Goal: Task Accomplishment & Management: Complete application form

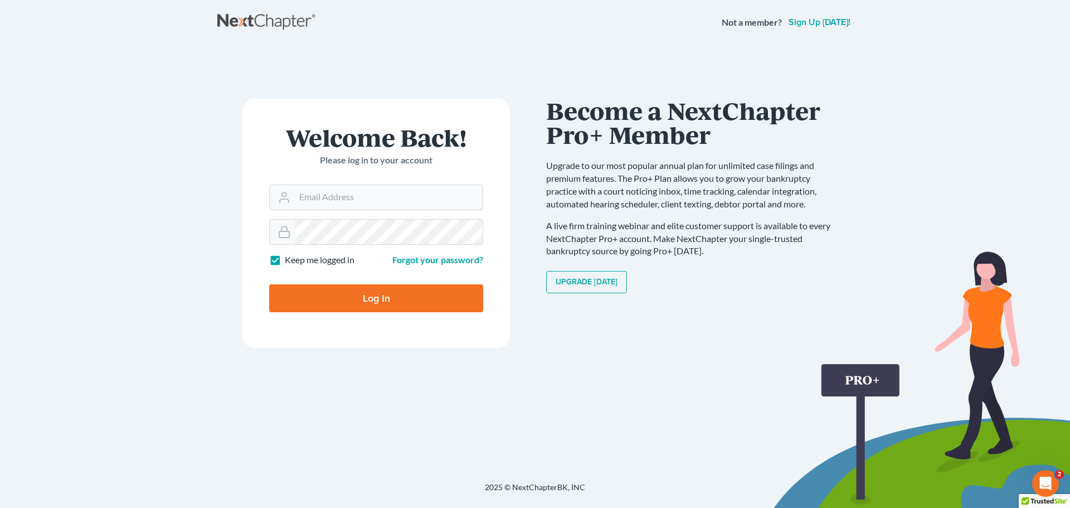
type input "[EMAIL_ADDRESS][DOMAIN_NAME]"
click at [377, 295] on input "Log In" at bounding box center [376, 298] width 214 height 28
type input "Thinking..."
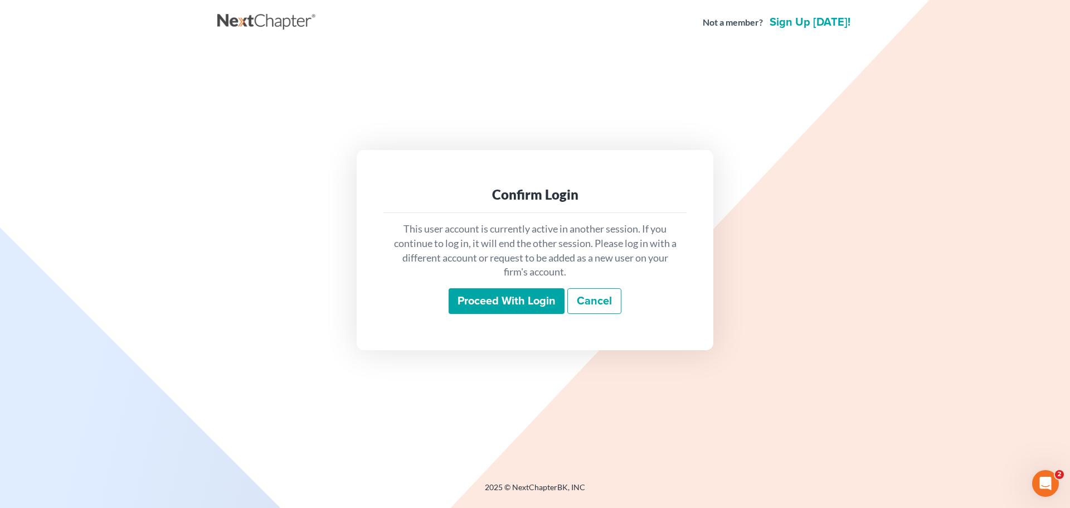
click at [513, 303] on input "Proceed with login" at bounding box center [507, 301] width 116 height 26
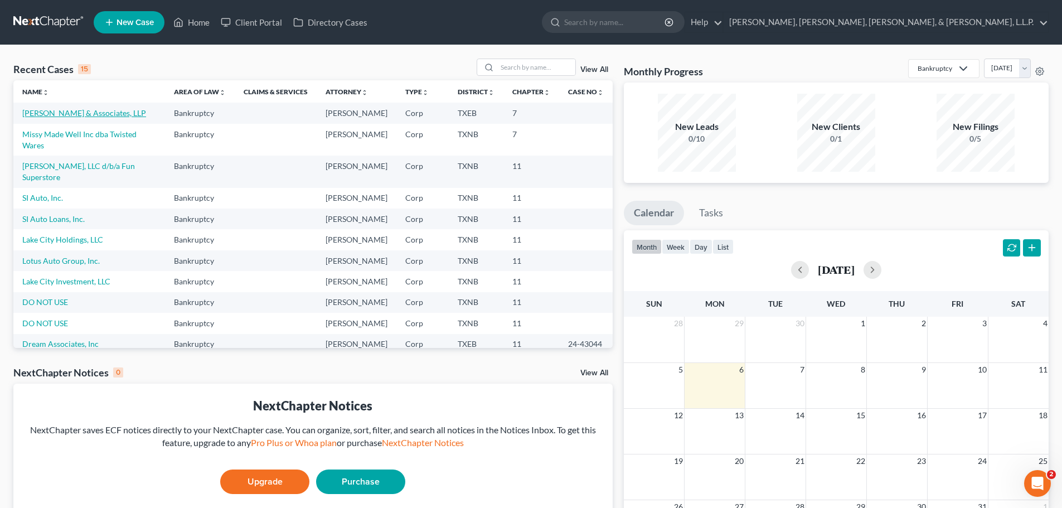
click at [89, 118] on link "[PERSON_NAME] & Associates, LLP" at bounding box center [84, 112] width 124 height 9
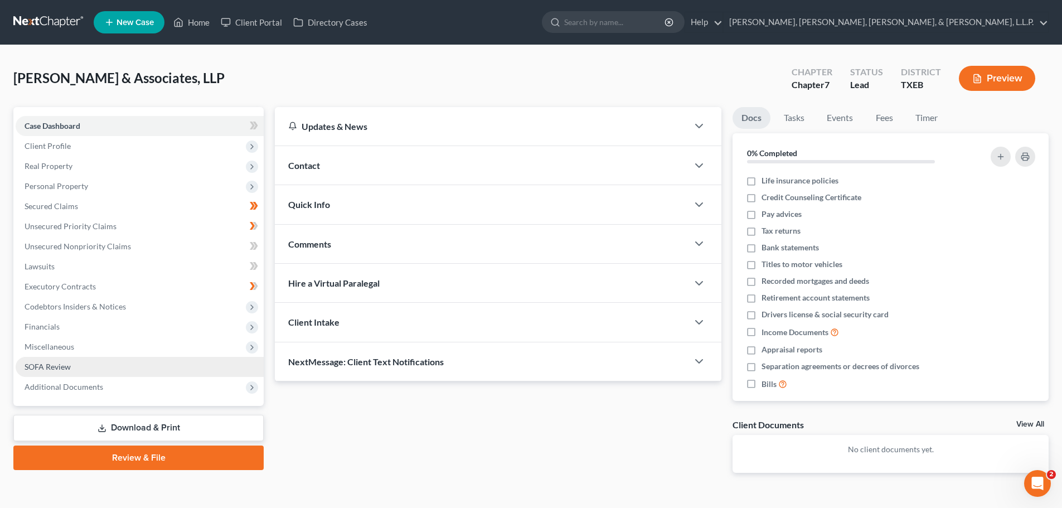
click at [65, 363] on span "SOFA Review" at bounding box center [48, 366] width 46 height 9
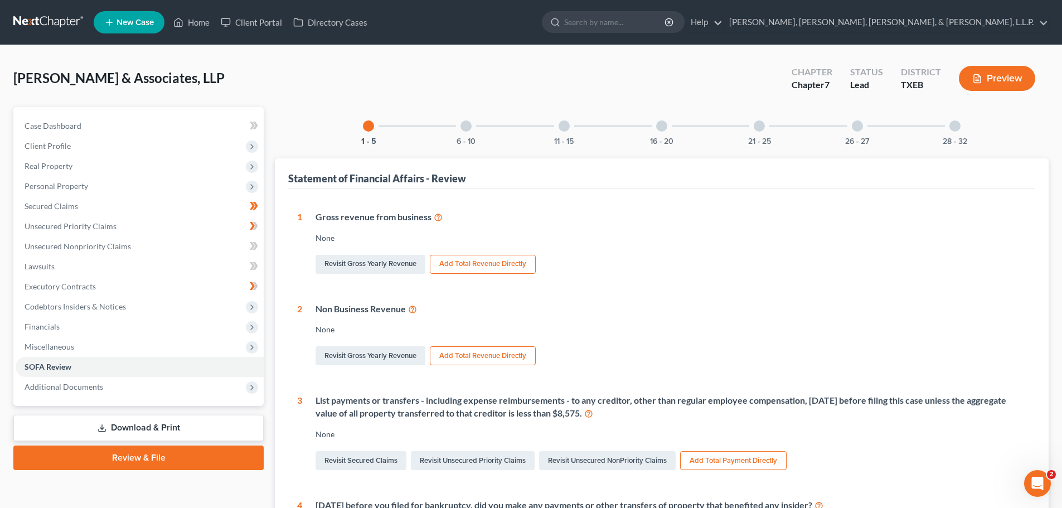
click at [659, 127] on div at bounding box center [661, 125] width 11 height 11
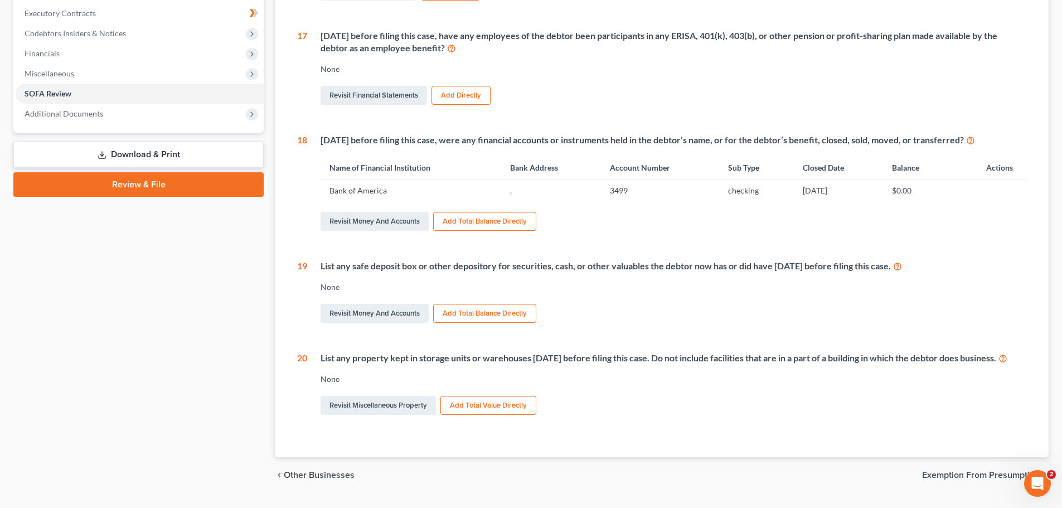
scroll to position [279, 0]
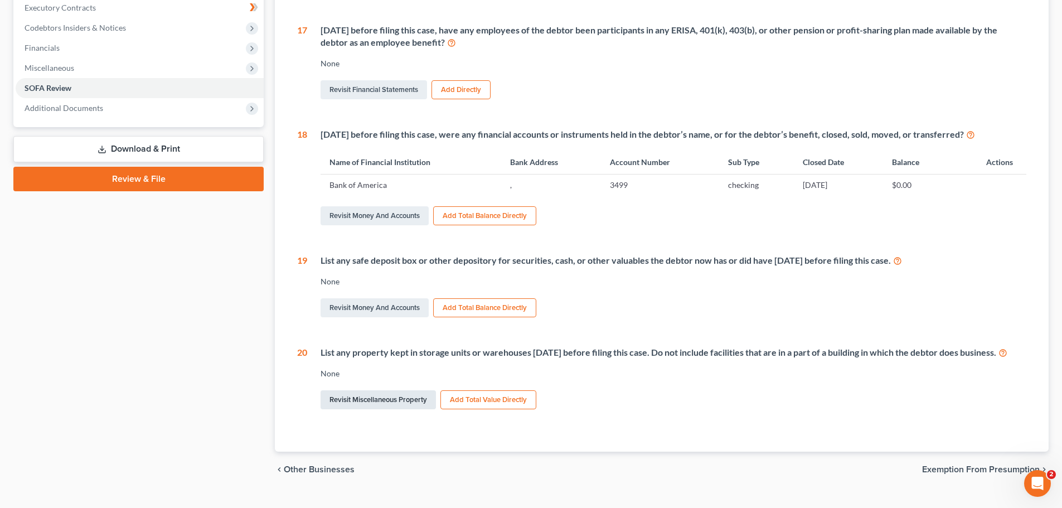
click at [370, 409] on link "Revisit Miscellaneous Property" at bounding box center [378, 399] width 115 height 19
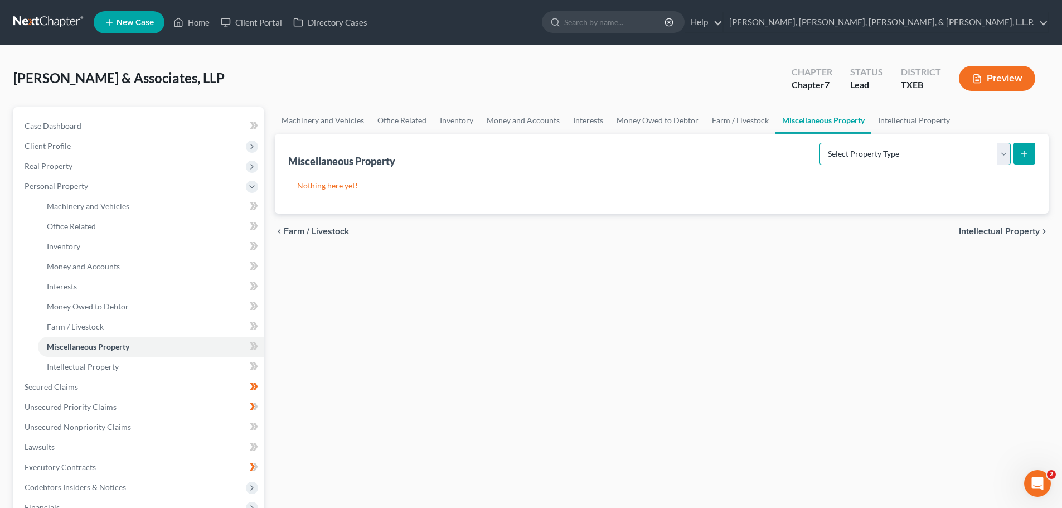
click at [1001, 152] on select "Select Property Type Assigned for Creditor Benefit [DATE] (SOFA: 8) Assigned to…" at bounding box center [914, 154] width 191 height 22
select select "stored_within_1_year"
click at [819, 143] on select "Select Property Type Assigned for Creditor Benefit [DATE] (SOFA: 8) Assigned to…" at bounding box center [914, 154] width 191 height 22
click at [1024, 153] on line "submit" at bounding box center [1024, 153] width 0 height 5
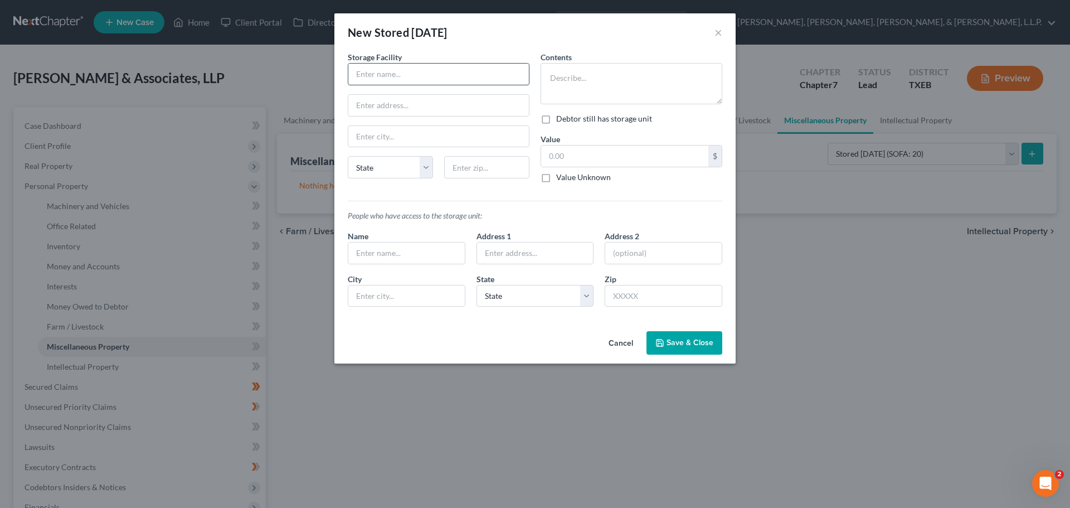
click at [400, 74] on input "text" at bounding box center [438, 74] width 181 height 21
click at [556, 181] on label "Value Unknown" at bounding box center [583, 177] width 55 height 11
click at [561, 179] on input "Value Unknown" at bounding box center [564, 175] width 7 height 7
checkbox input "true"
type input "0.00"
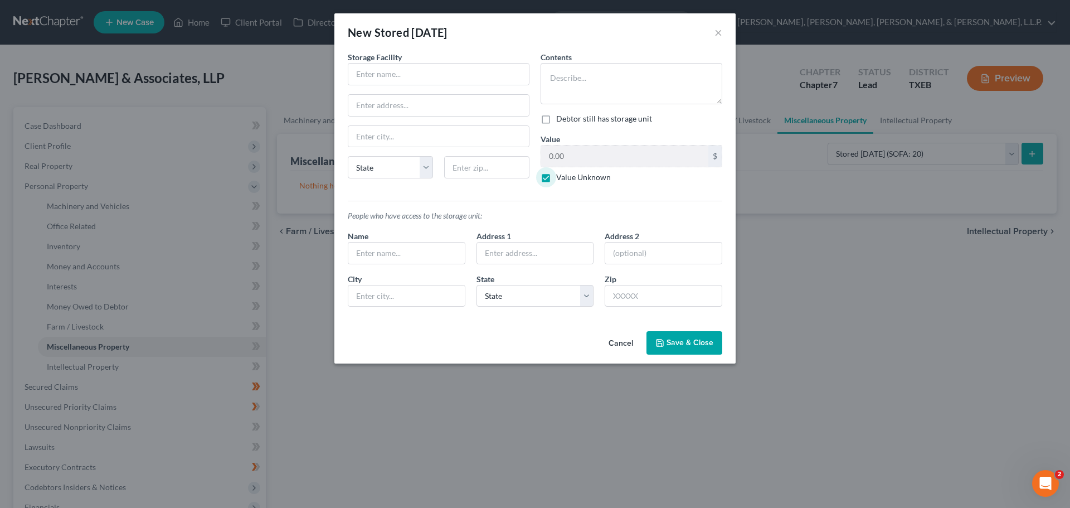
click at [625, 342] on button "Cancel" at bounding box center [621, 343] width 42 height 22
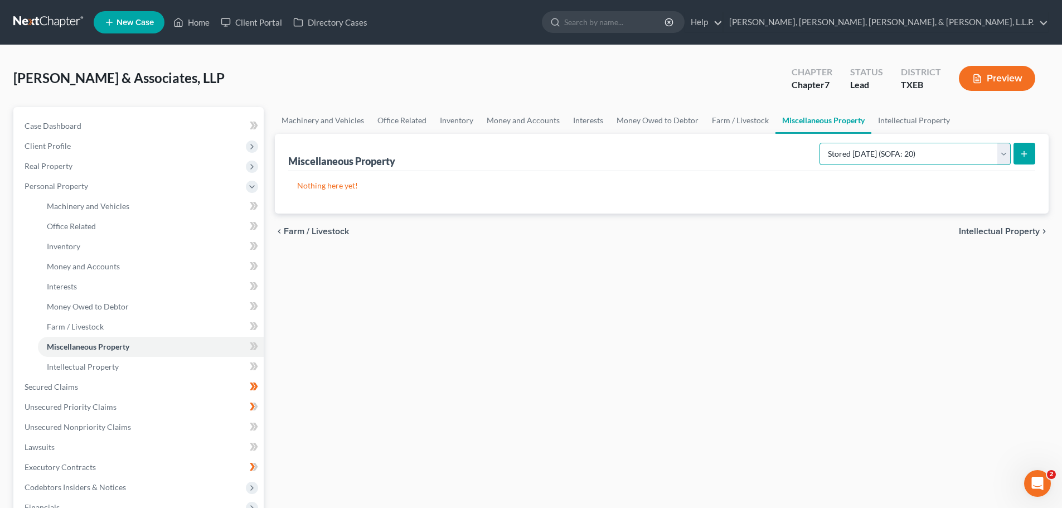
click at [1004, 155] on select "Select Property Type Assigned for Creditor Benefit [DATE] (SOFA: 8) Assigned to…" at bounding box center [914, 154] width 191 height 22
click at [819, 143] on select "Select Property Type Assigned for Creditor Benefit [DATE] (SOFA: 8) Assigned to…" at bounding box center [914, 154] width 191 height 22
click at [1024, 157] on icon "submit" at bounding box center [1023, 153] width 9 height 9
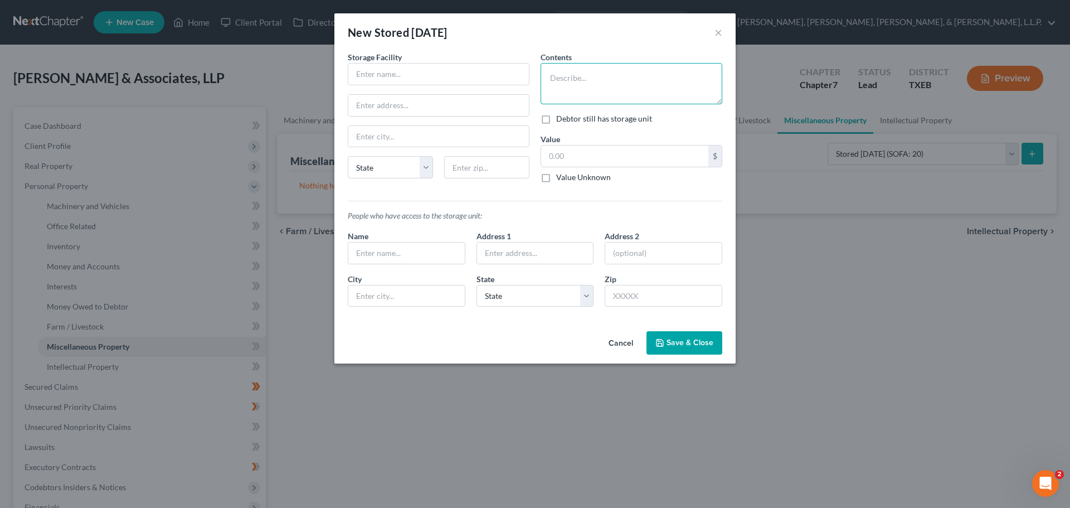
click at [550, 84] on textarea at bounding box center [632, 83] width 182 height 41
type textarea "Law Firm files"
click at [556, 179] on label "Value Unknown" at bounding box center [583, 177] width 55 height 11
click at [561, 179] on input "Value Unknown" at bounding box center [564, 175] width 7 height 7
checkbox input "true"
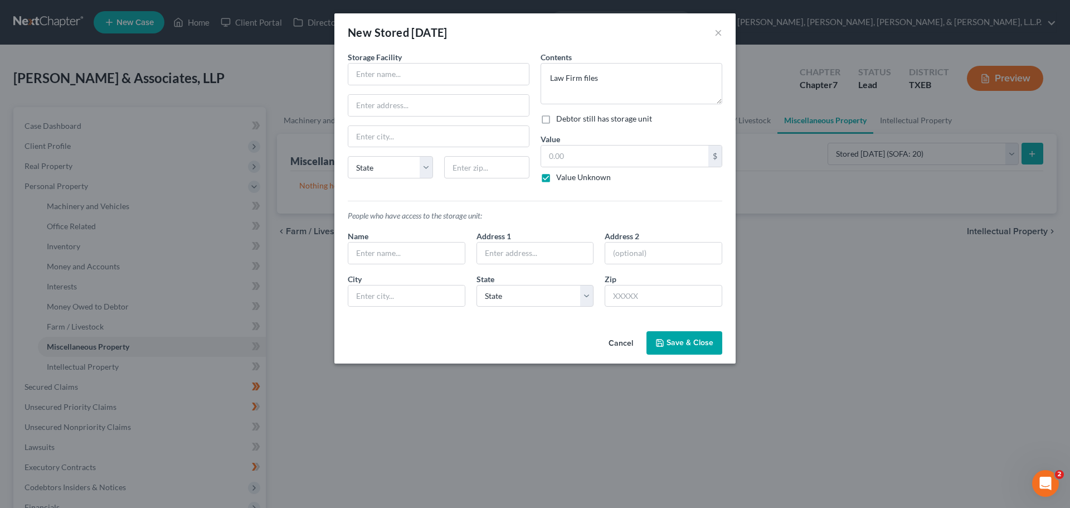
type input "0.00"
click at [372, 77] on input "text" at bounding box center [438, 74] width 181 height 21
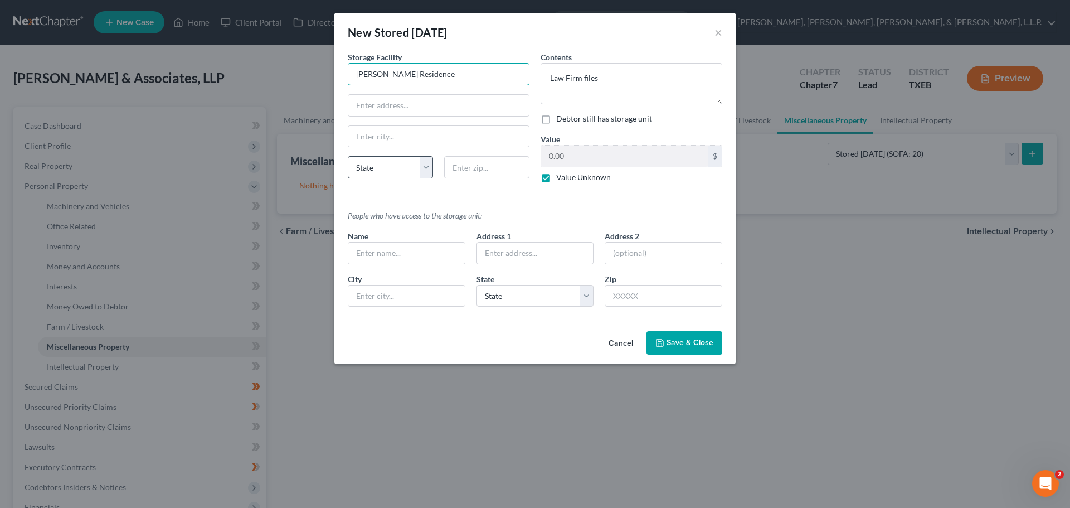
type input "[PERSON_NAME] Residence"
click at [425, 166] on select "State [US_STATE] AK AR AZ CA CO CT DE DC [GEOGRAPHIC_DATA] [GEOGRAPHIC_DATA] GU…" at bounding box center [390, 167] width 85 height 22
select select "45"
click at [348, 156] on select "State [US_STATE] AK AR AZ CA CO CT DE DC [GEOGRAPHIC_DATA] [GEOGRAPHIC_DATA] GU…" at bounding box center [390, 167] width 85 height 22
click at [616, 80] on textarea "Law Firm files" at bounding box center [632, 83] width 182 height 41
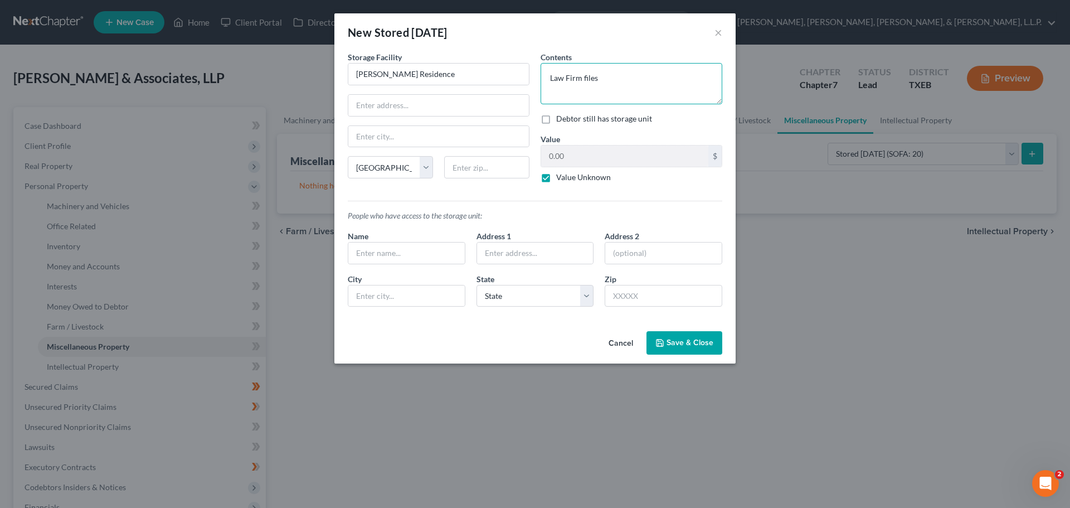
drag, startPoint x: 549, startPoint y: 80, endPoint x: 628, endPoint y: 80, distance: 78.6
click at [628, 80] on textarea "Law Firm files" at bounding box center [632, 83] width 182 height 41
paste textarea "As of [DATE] all files i have are stored in my house. Before that time after [P…"
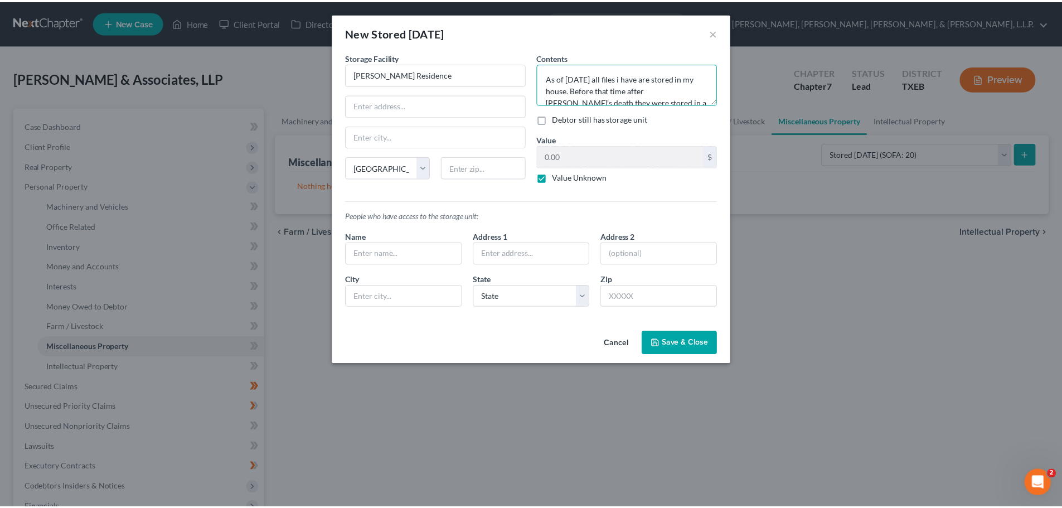
scroll to position [2, 0]
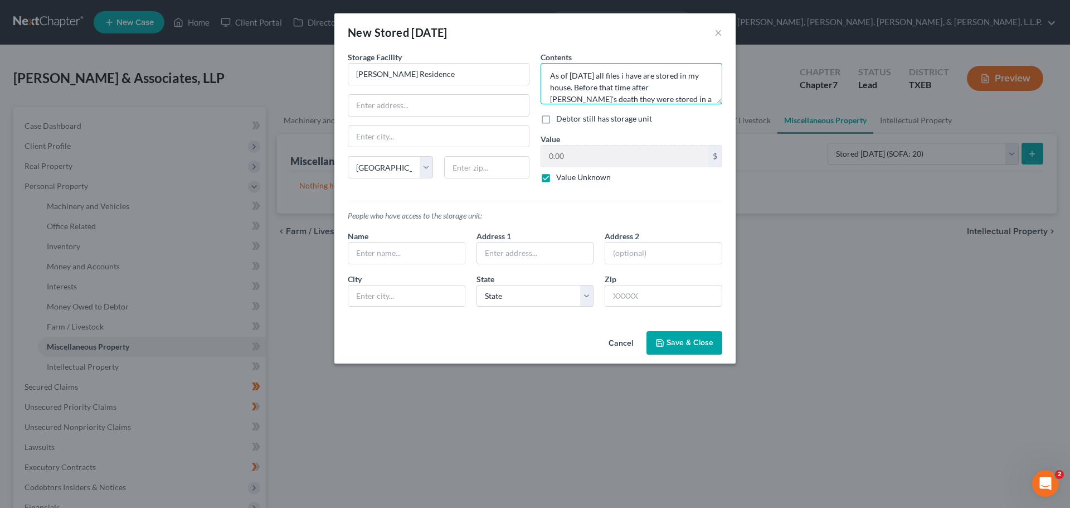
drag, startPoint x: 603, startPoint y: 75, endPoint x: 614, endPoint y: 88, distance: 17.8
click at [604, 74] on textarea "As of [DATE] all files i have are stored in my house. Before that time after [P…" at bounding box center [632, 83] width 182 height 41
type textarea "As of [DATE], all files are stored in [PERSON_NAME] house. Before that time, fi…"
click at [666, 340] on button "Save & Close" at bounding box center [685, 342] width 76 height 23
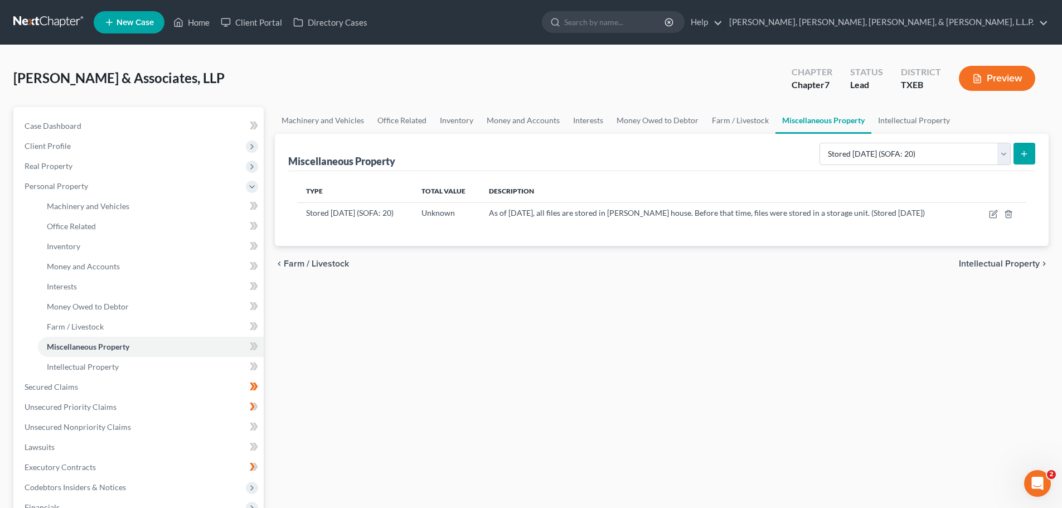
click at [996, 72] on button "Preview" at bounding box center [997, 78] width 76 height 25
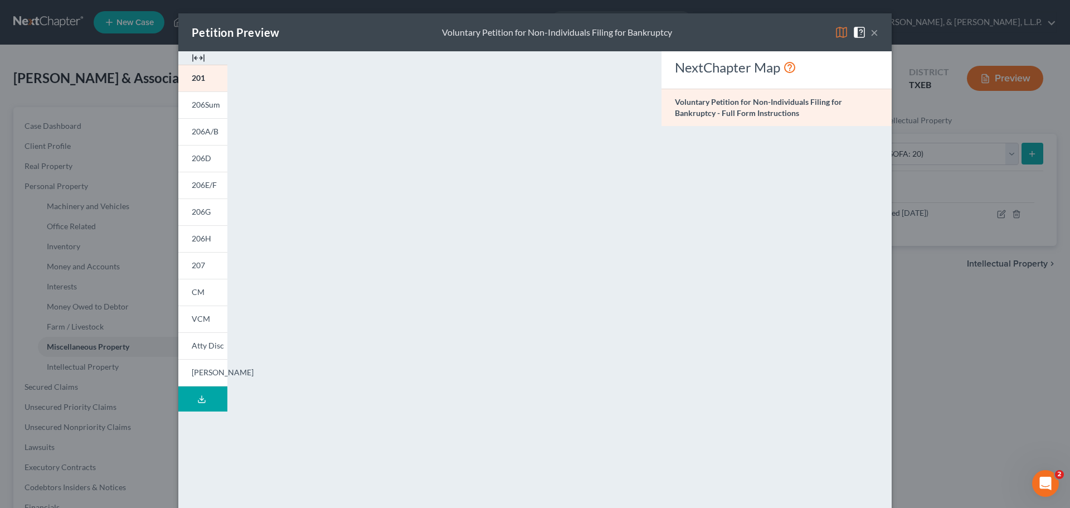
click at [871, 33] on button "×" at bounding box center [875, 32] width 8 height 13
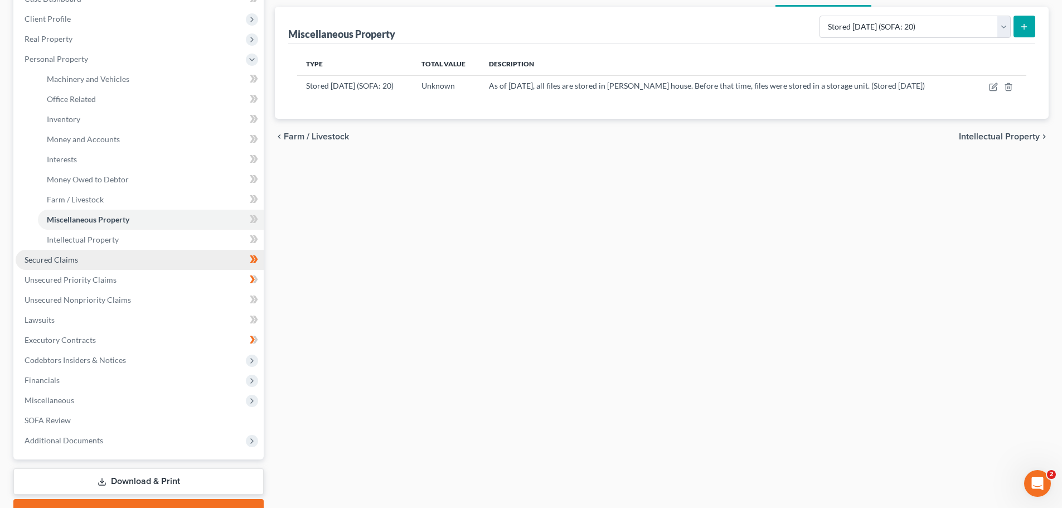
scroll to position [185, 0]
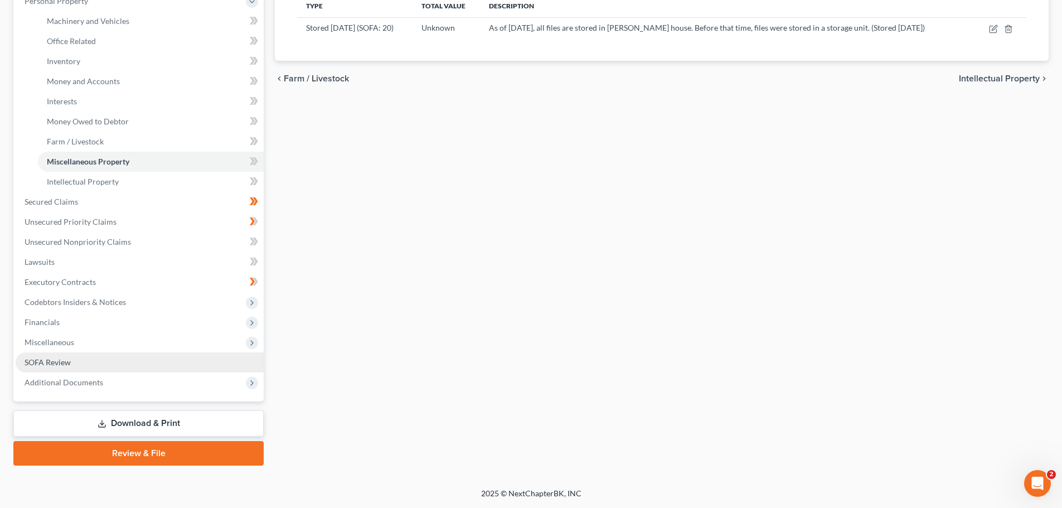
click at [54, 364] on span "SOFA Review" at bounding box center [48, 361] width 46 height 9
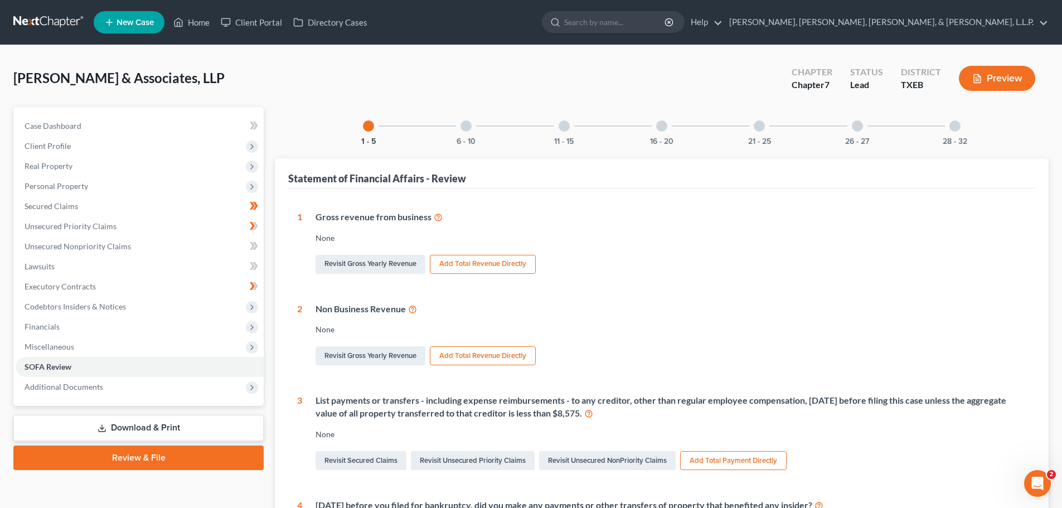
click at [662, 123] on div at bounding box center [661, 125] width 11 height 11
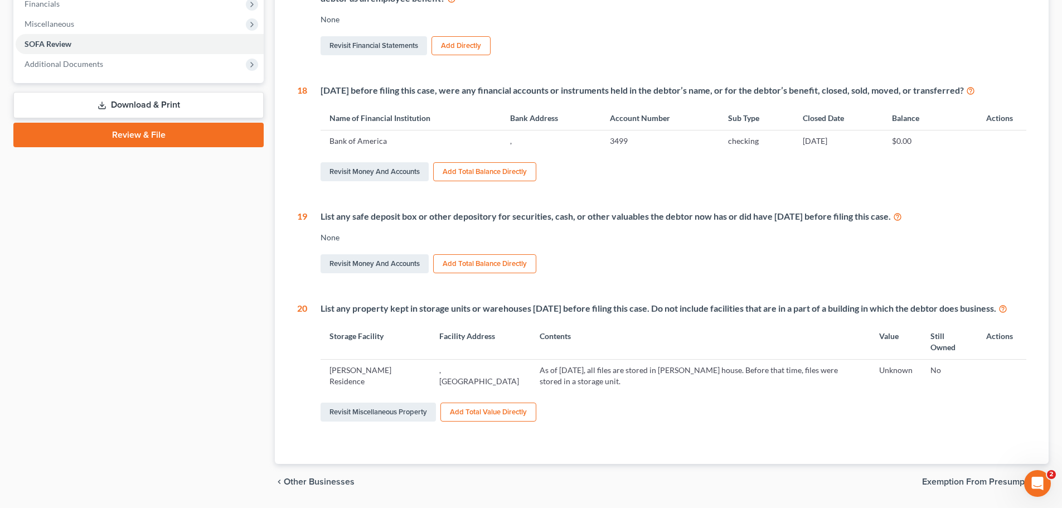
scroll to position [334, 0]
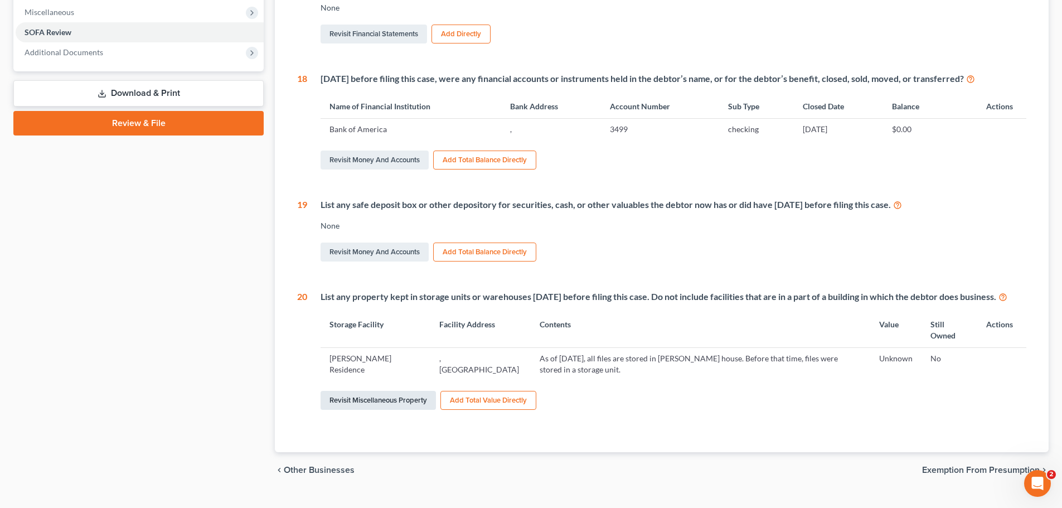
click at [373, 410] on link "Revisit Miscellaneous Property" at bounding box center [378, 400] width 115 height 19
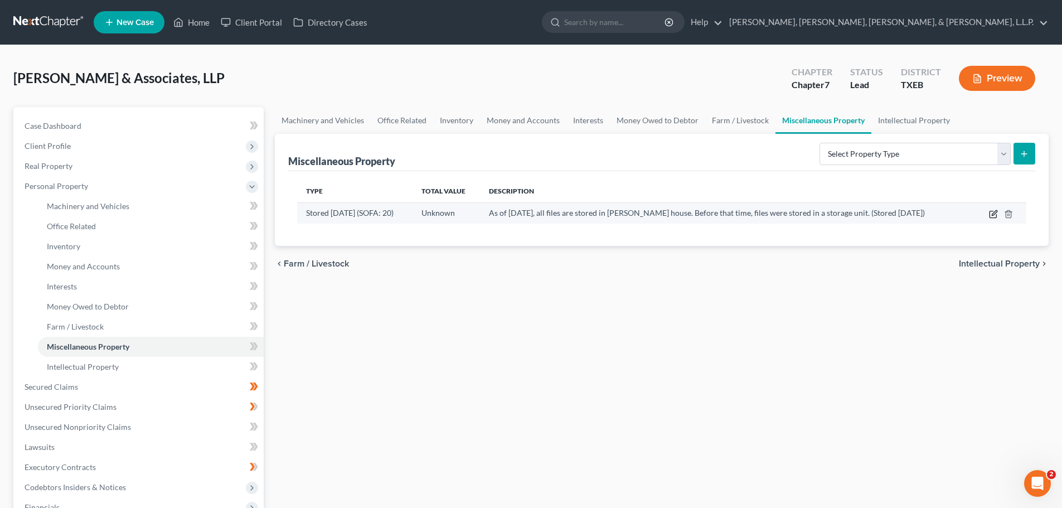
click at [989, 213] on icon "button" at bounding box center [992, 214] width 7 height 7
select select "45"
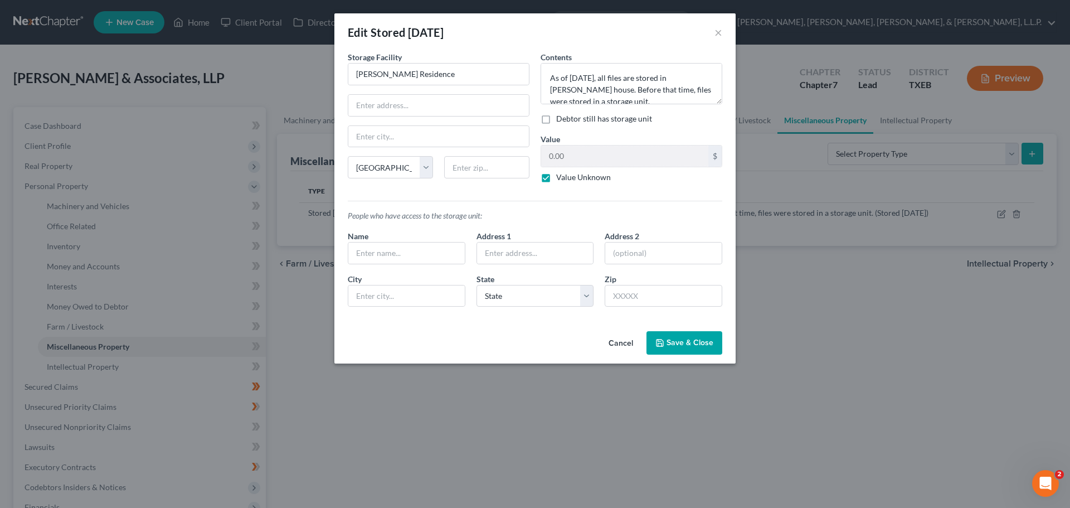
click at [692, 341] on span "Save & Close" at bounding box center [690, 342] width 47 height 9
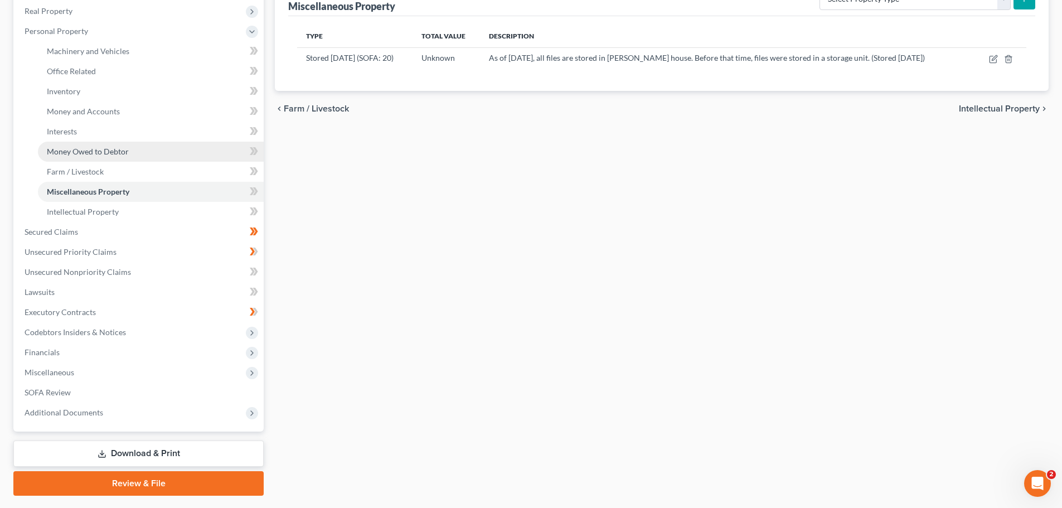
scroll to position [185, 0]
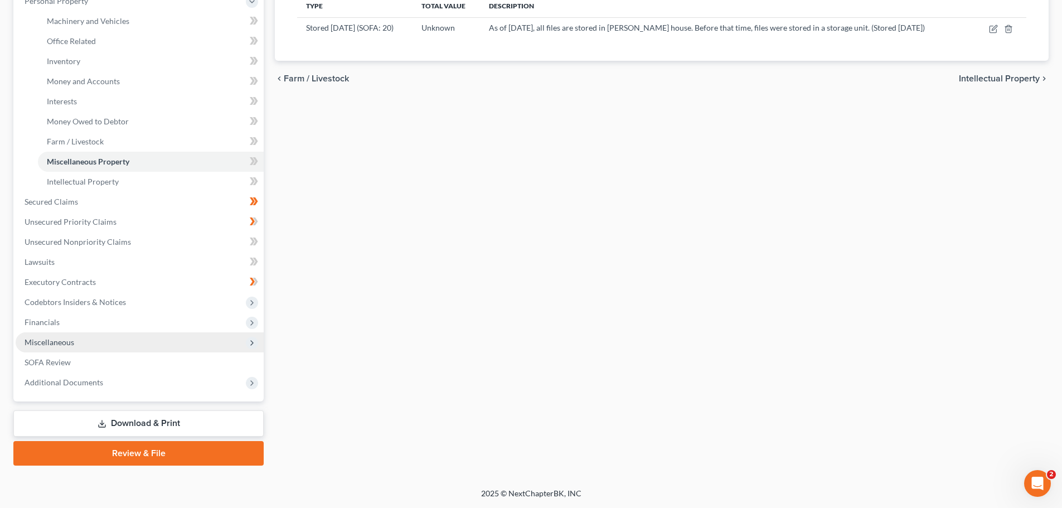
click at [46, 345] on span "Miscellaneous" at bounding box center [50, 341] width 50 height 9
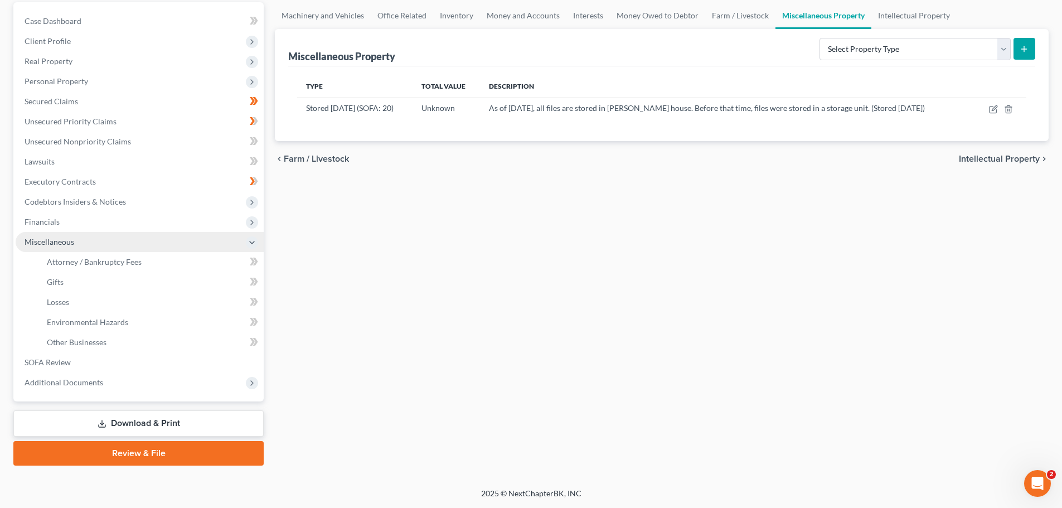
scroll to position [105, 0]
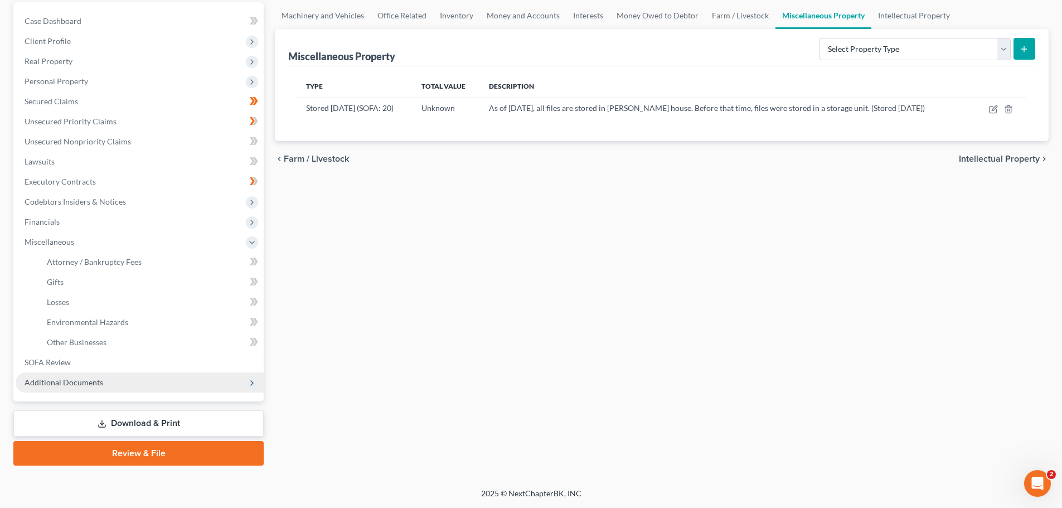
click at [71, 382] on span "Additional Documents" at bounding box center [64, 381] width 79 height 9
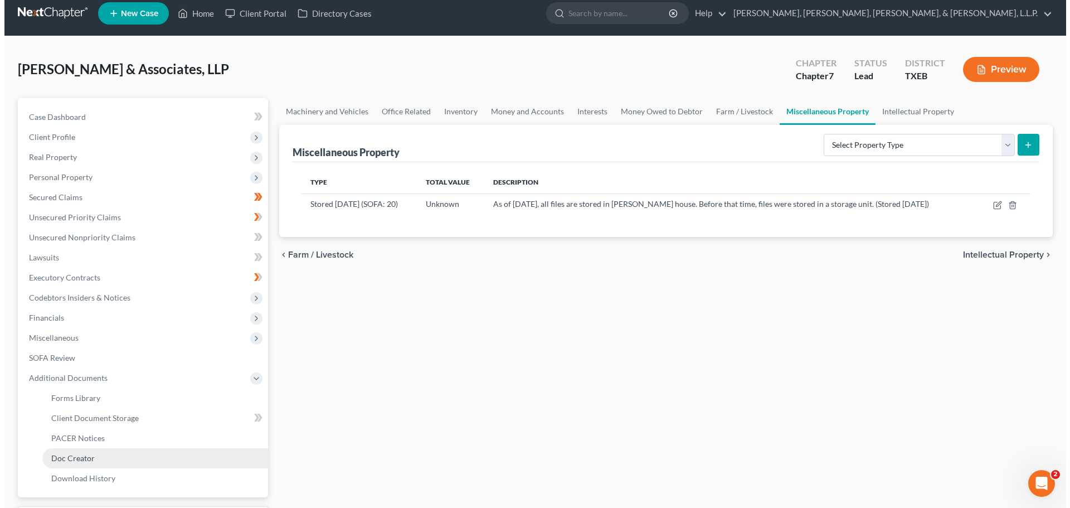
scroll to position [0, 0]
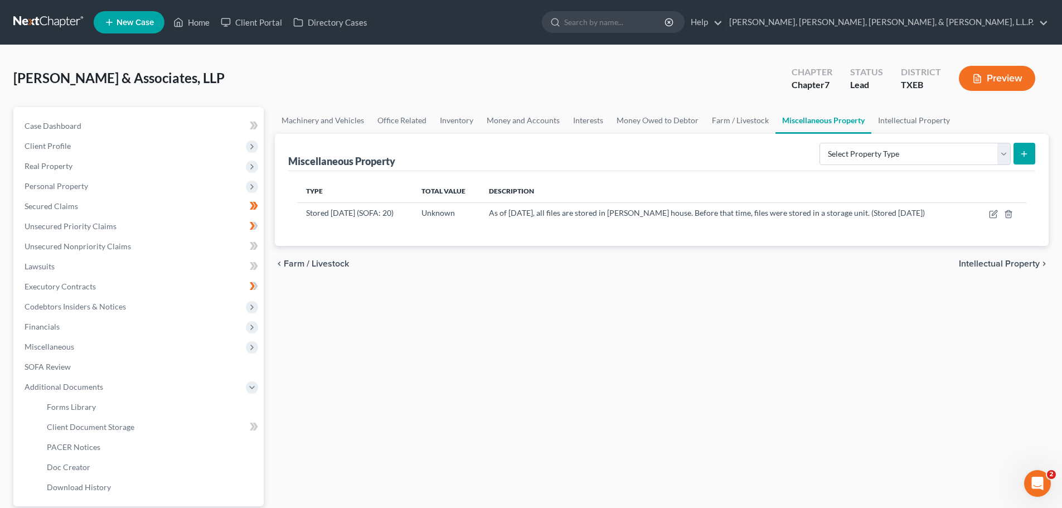
click at [995, 76] on button "Preview" at bounding box center [997, 78] width 76 height 25
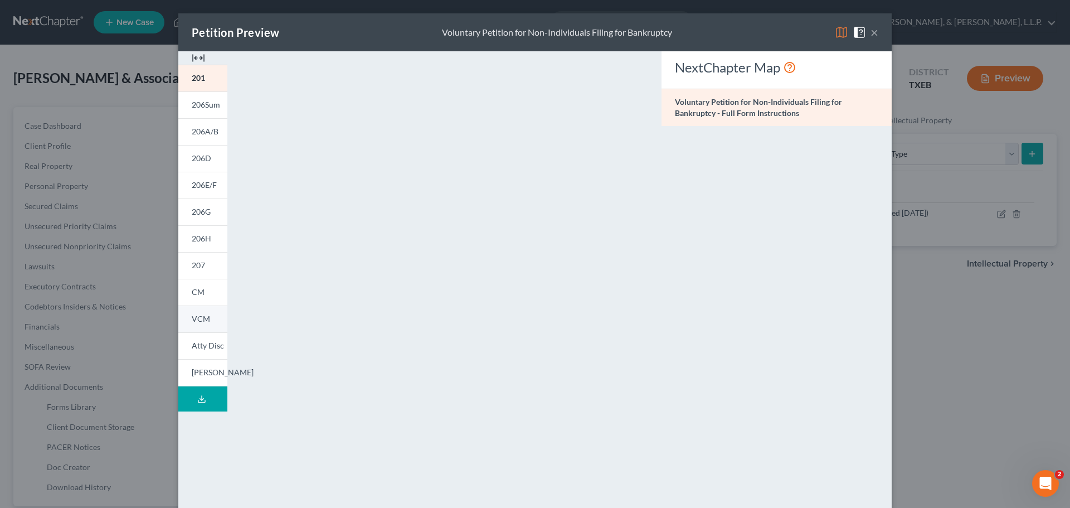
click at [200, 318] on span "VCM" at bounding box center [201, 318] width 18 height 9
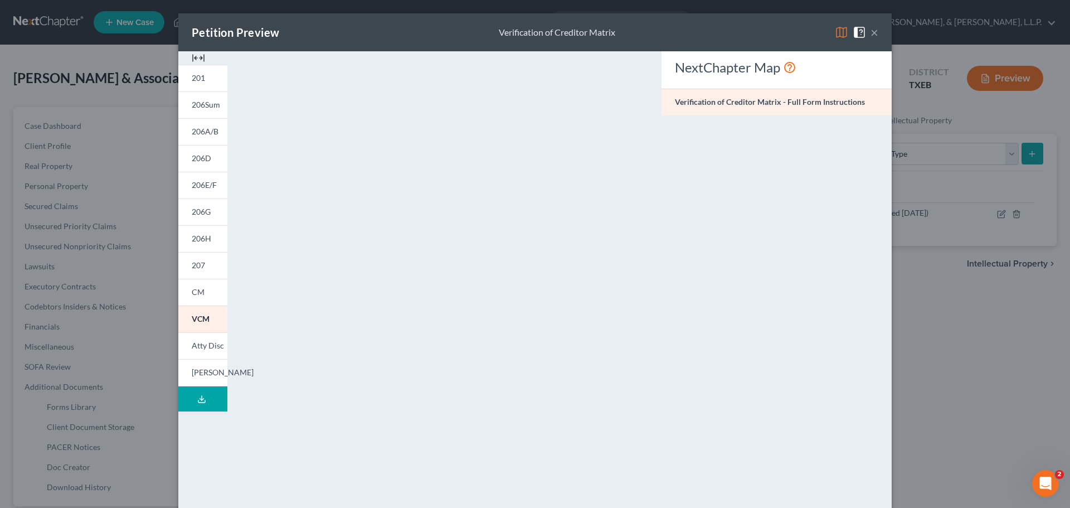
click at [872, 34] on button "×" at bounding box center [875, 32] width 8 height 13
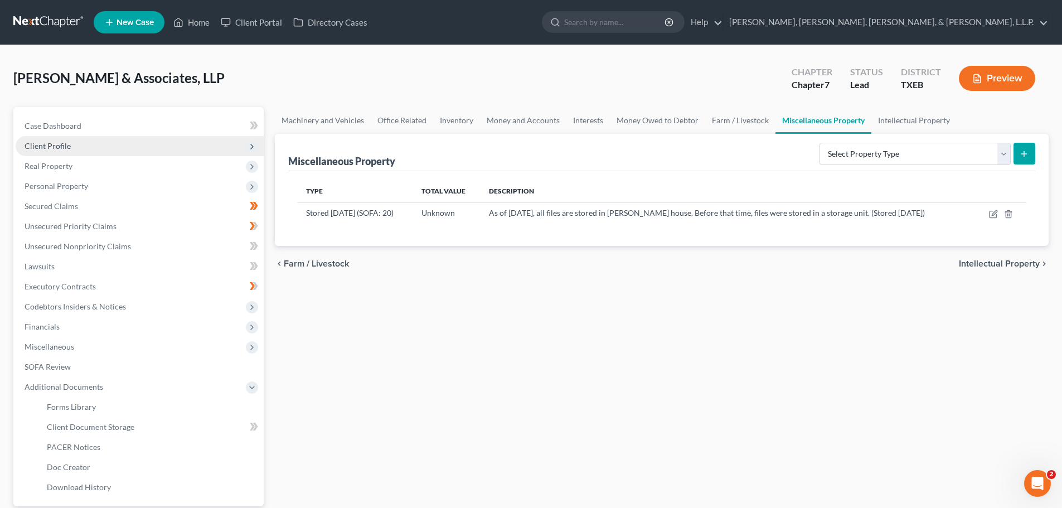
click at [56, 148] on span "Client Profile" at bounding box center [48, 145] width 46 height 9
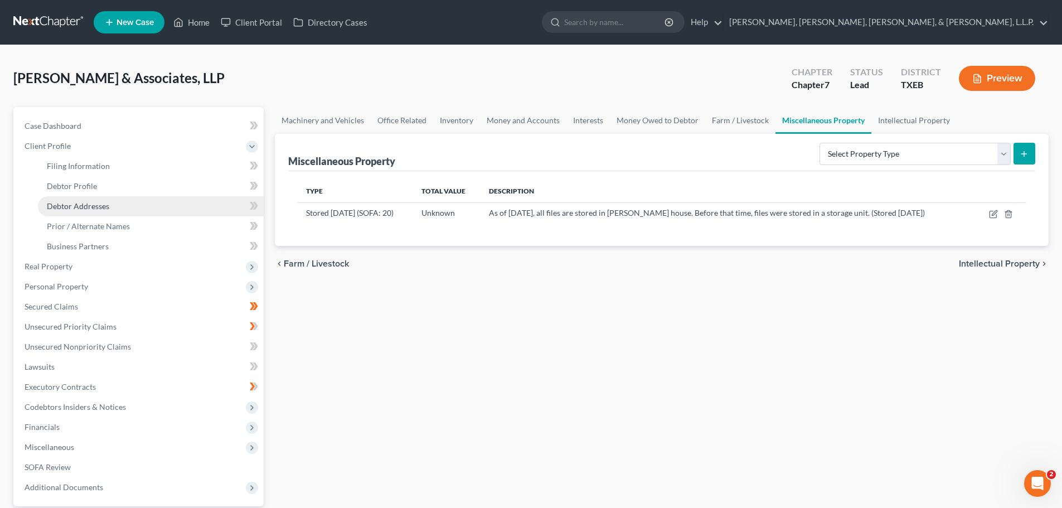
click at [90, 205] on span "Debtor Addresses" at bounding box center [78, 205] width 62 height 9
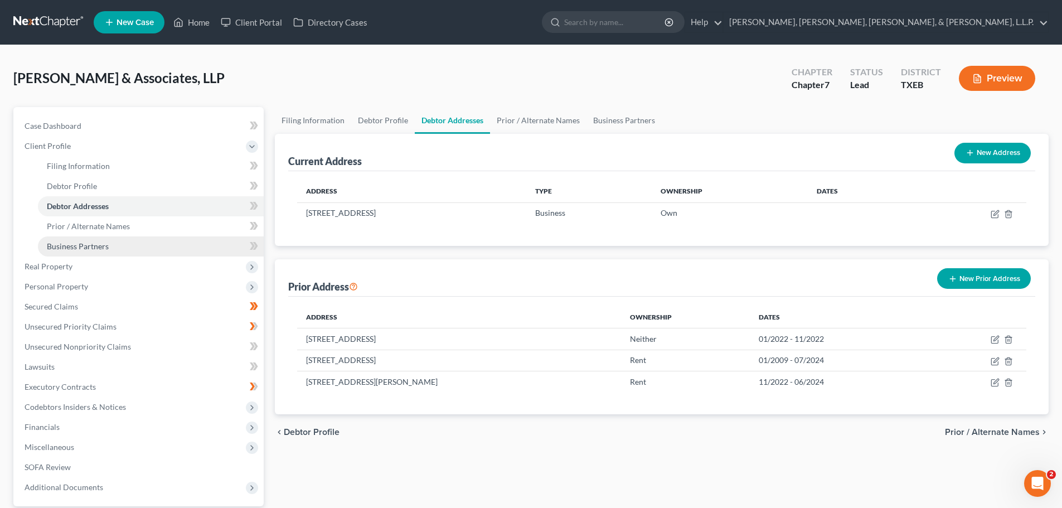
click at [96, 243] on span "Business Partners" at bounding box center [78, 245] width 62 height 9
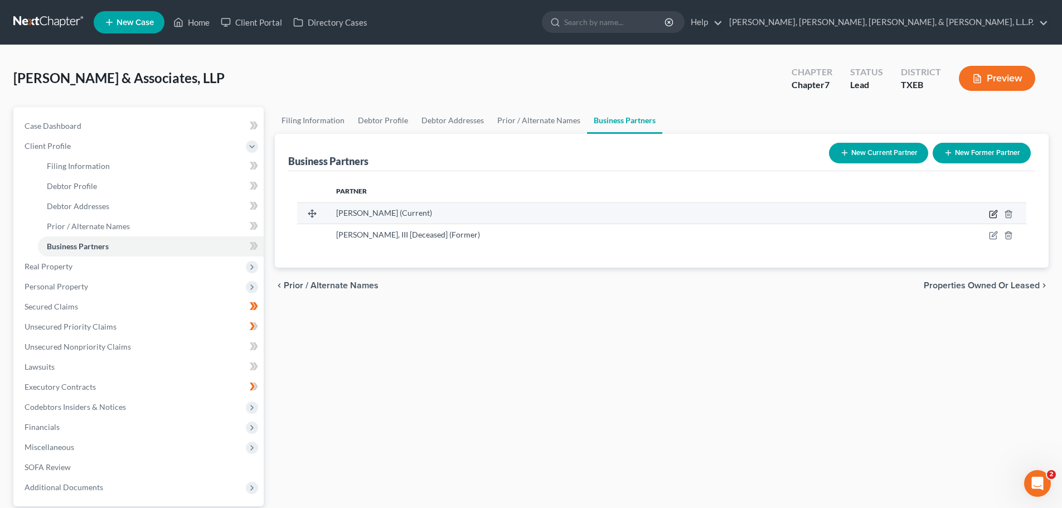
click at [994, 212] on icon "button" at bounding box center [994, 212] width 5 height 5
select select "45"
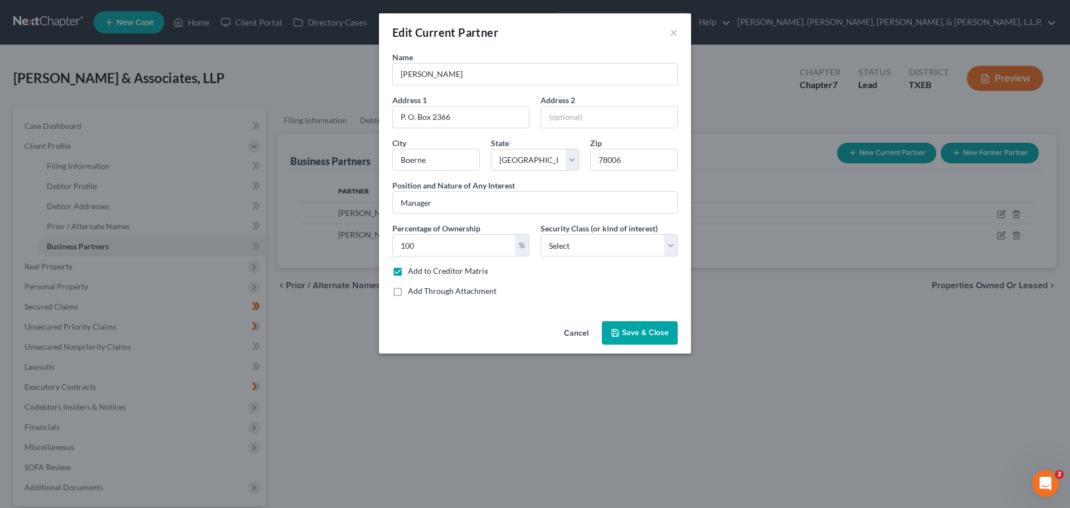
click at [644, 334] on span "Save & Close" at bounding box center [645, 332] width 47 height 9
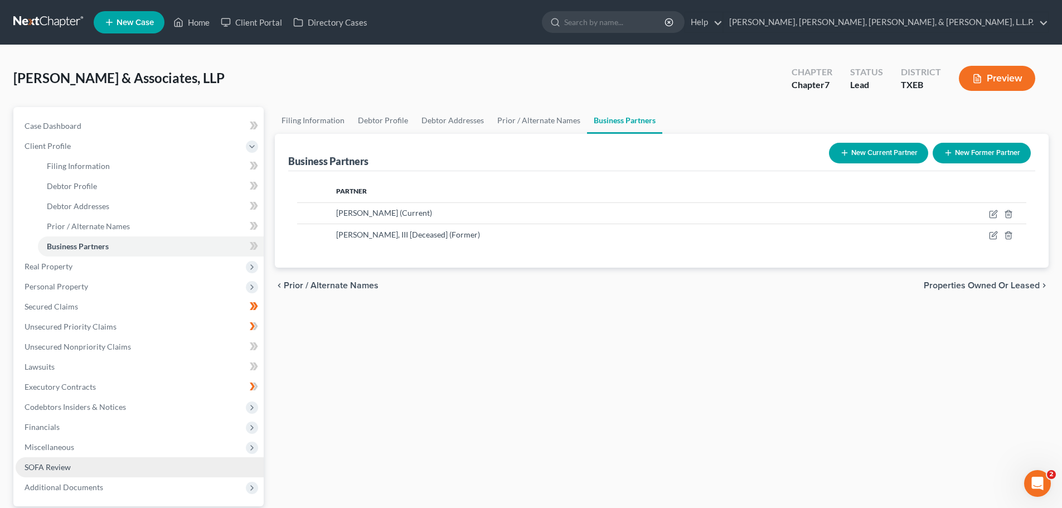
click at [53, 467] on span "SOFA Review" at bounding box center [48, 466] width 46 height 9
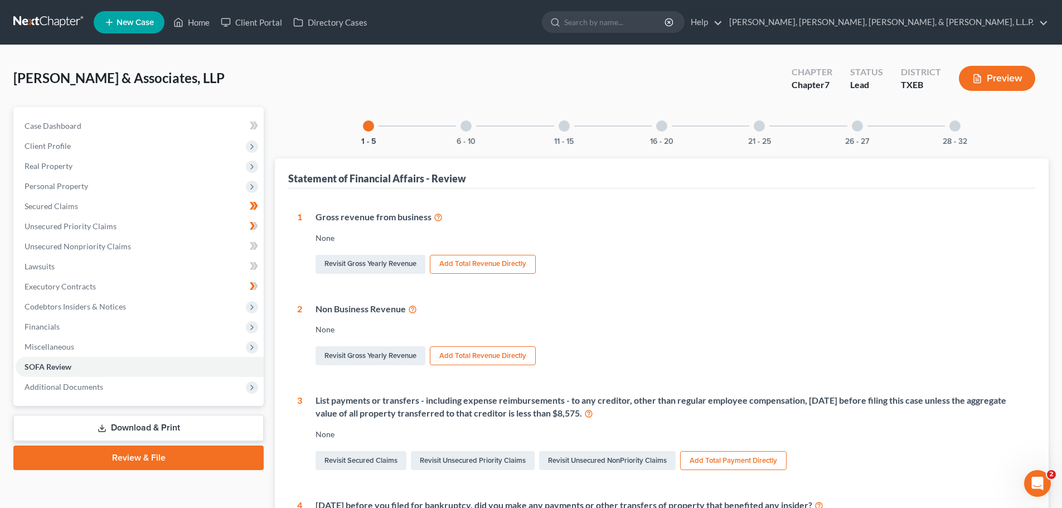
click at [659, 128] on div at bounding box center [661, 125] width 11 height 11
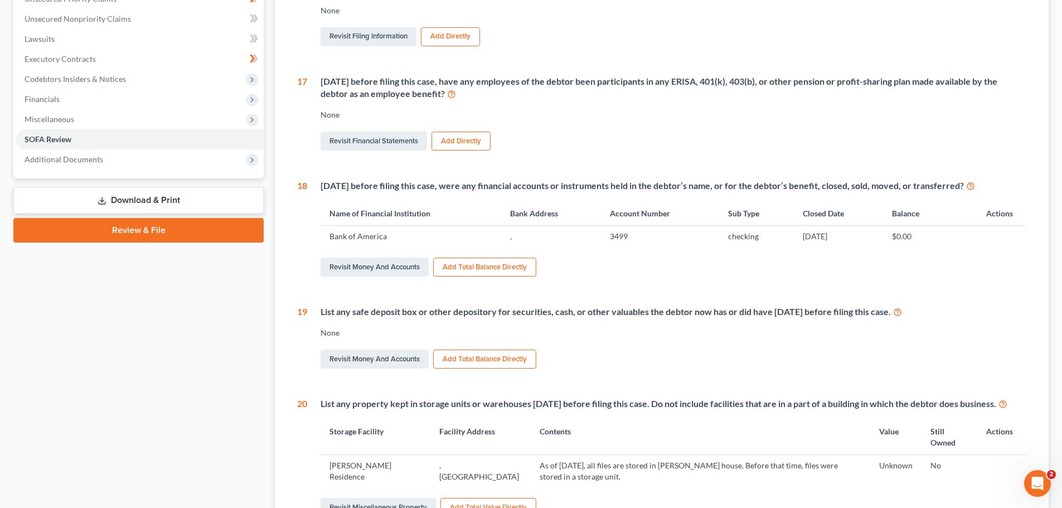
scroll to position [334, 0]
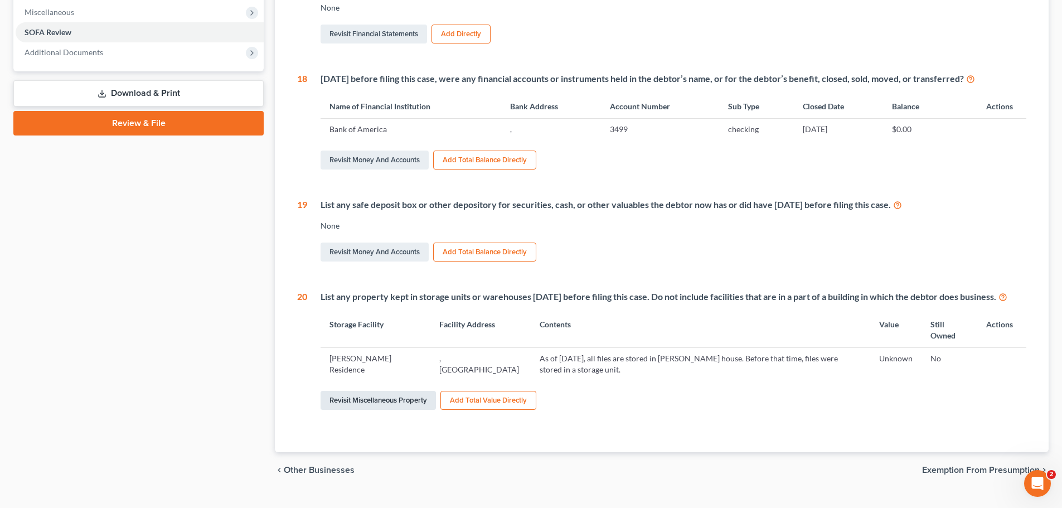
click at [391, 410] on link "Revisit Miscellaneous Property" at bounding box center [378, 400] width 115 height 19
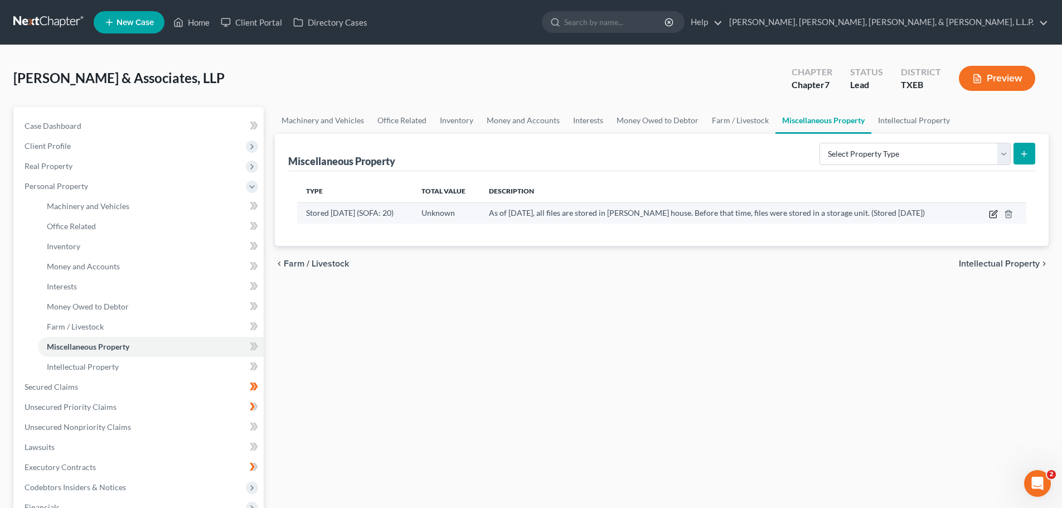
click at [995, 215] on icon "button" at bounding box center [993, 214] width 9 height 9
select select "45"
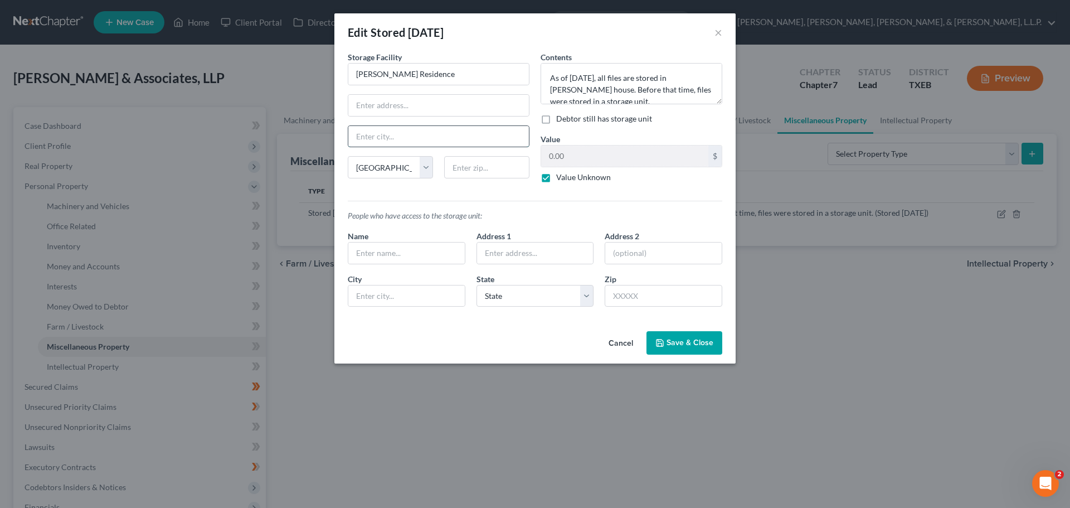
click at [410, 139] on input "text" at bounding box center [438, 136] width 181 height 21
type input "Boerne"
click at [688, 348] on button "Save & Close" at bounding box center [685, 342] width 76 height 23
